Goal: Task Accomplishment & Management: Manage account settings

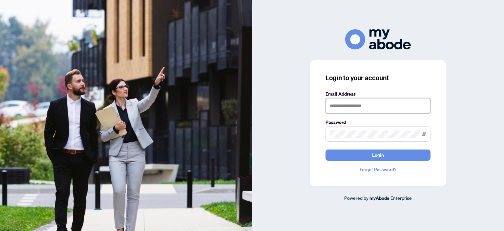
click at [356, 109] on input "text" at bounding box center [378, 105] width 105 height 15
type input "**********"
click at [326, 149] on button "Login" at bounding box center [378, 154] width 105 height 11
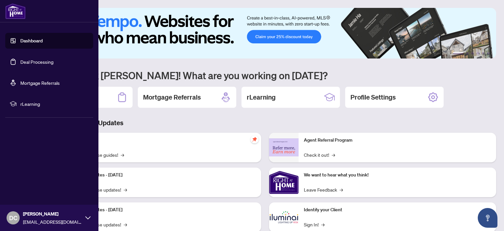
click at [37, 60] on link "Deal Processing" at bounding box center [36, 62] width 33 height 6
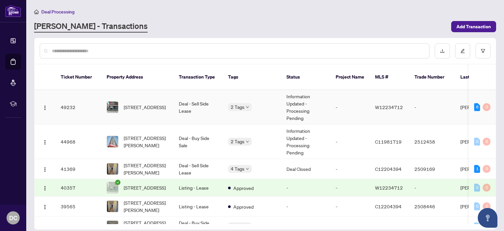
click at [210, 100] on td "Deal - Sell Side Lease" at bounding box center [198, 107] width 49 height 34
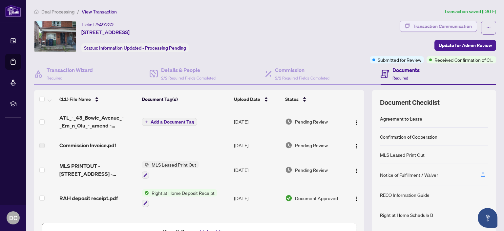
click at [450, 26] on div "Transaction Communication" at bounding box center [442, 26] width 59 height 11
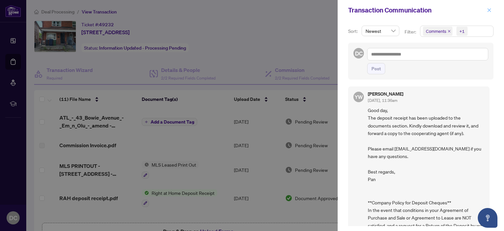
click at [486, 11] on button "button" at bounding box center [489, 10] width 9 height 8
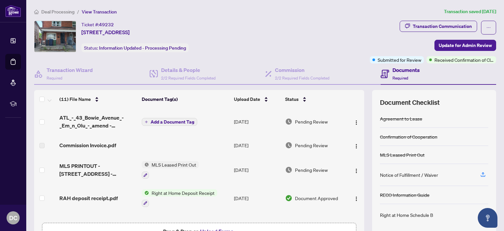
click at [299, 48] on div "Ticket #: 49232 [STREET_ADDRESS] Status: Information Updated - Processing Pendi…" at bounding box center [200, 37] width 333 height 32
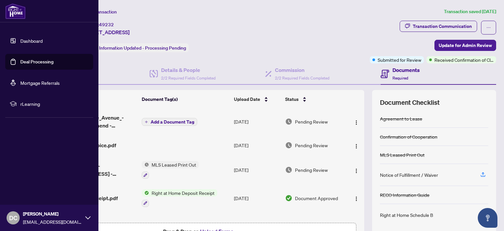
click at [17, 11] on img at bounding box center [15, 11] width 20 height 16
